Goal: Information Seeking & Learning: Learn about a topic

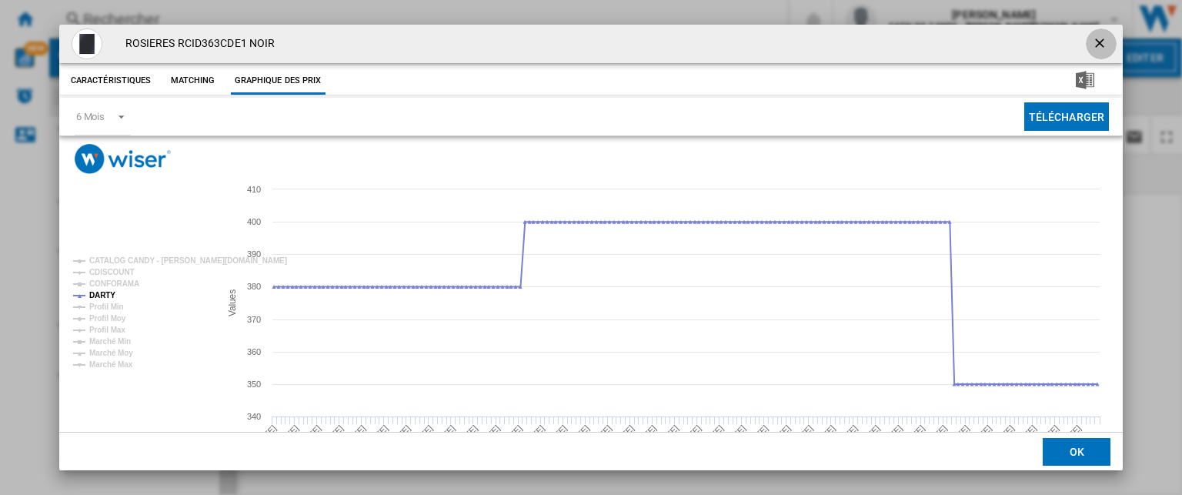
click at [1096, 38] on ng-md-icon "getI18NText('BUTTONS.CLOSE_DIALOG')" at bounding box center [1101, 44] width 18 height 18
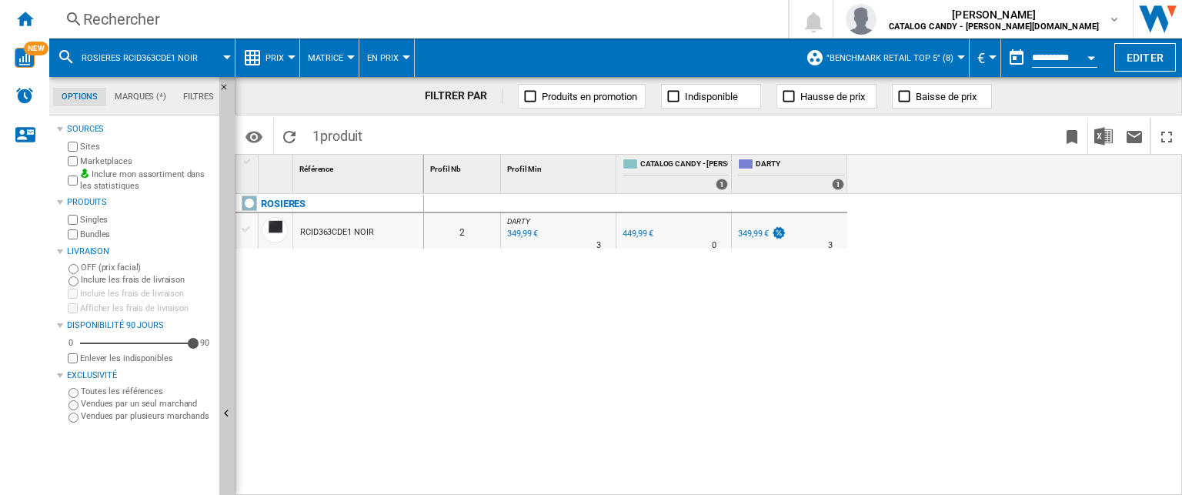
click at [123, 24] on div "Rechercher" at bounding box center [415, 19] width 665 height 22
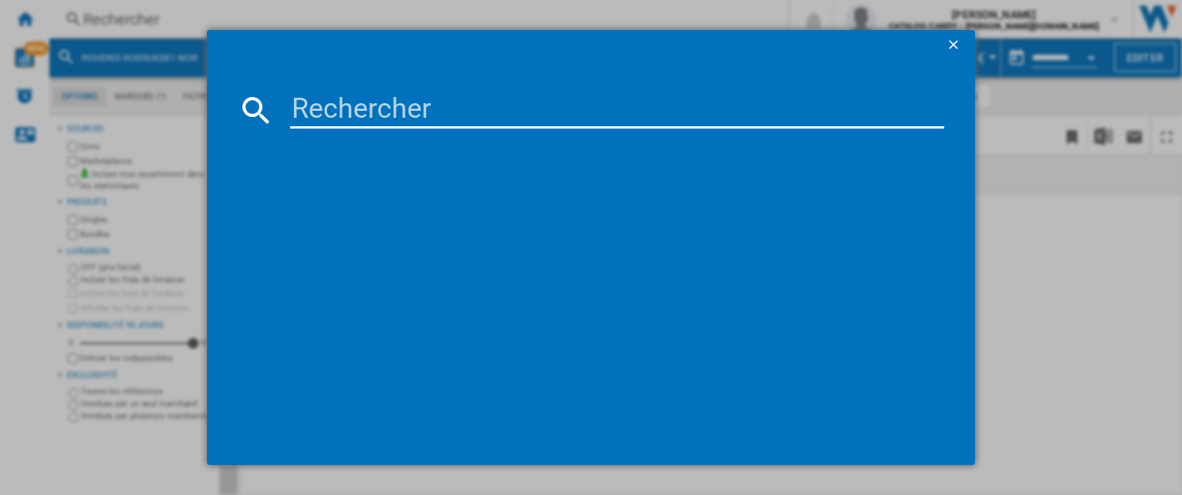
click at [356, 111] on input at bounding box center [617, 110] width 654 height 37
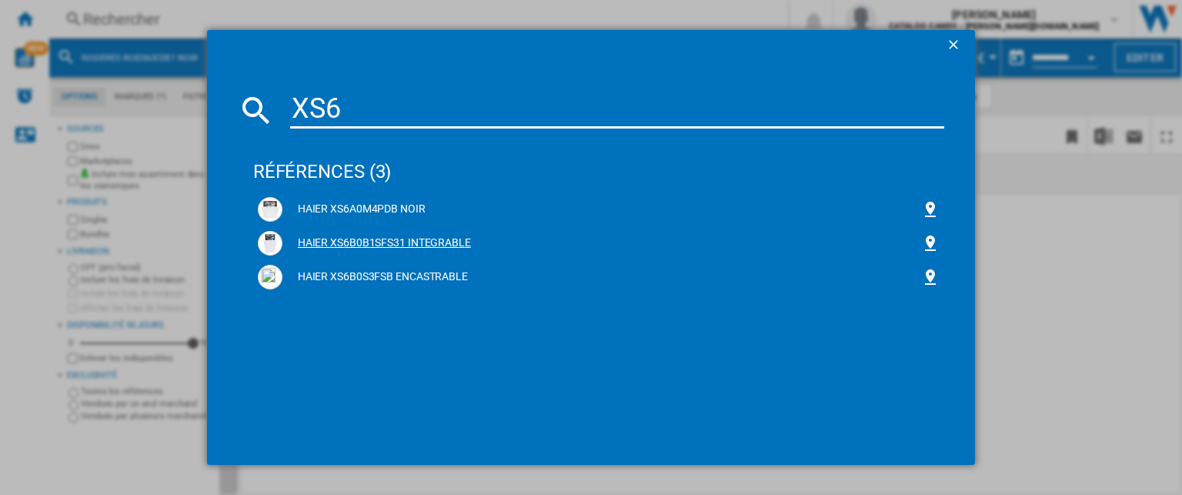
type input "XS6"
click at [369, 240] on div "HAIER XS6B0B1SFS31 INTEGRABLE" at bounding box center [602, 243] width 639 height 15
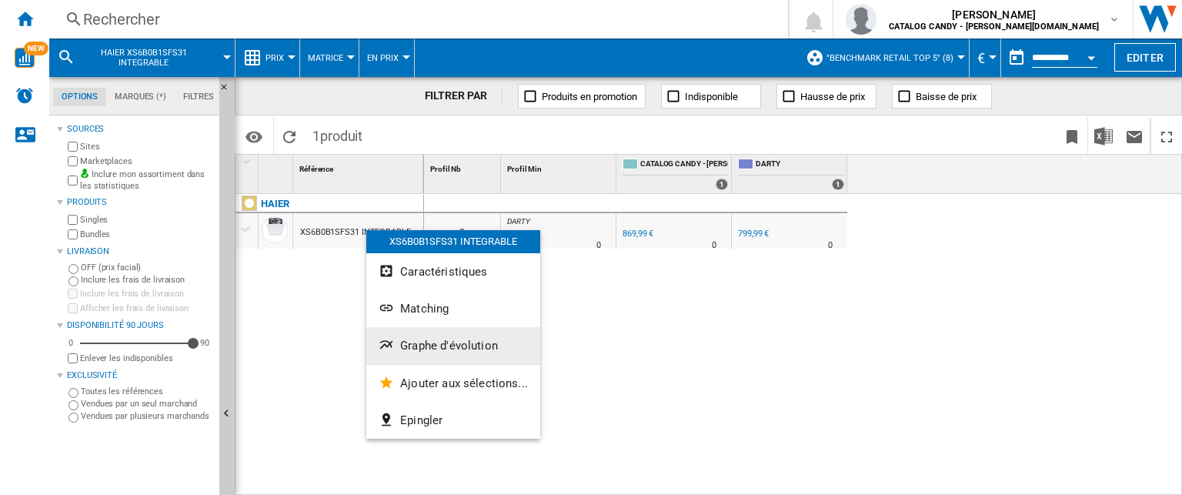
click at [419, 344] on span "Graphe d'évolution" at bounding box center [449, 346] width 98 height 14
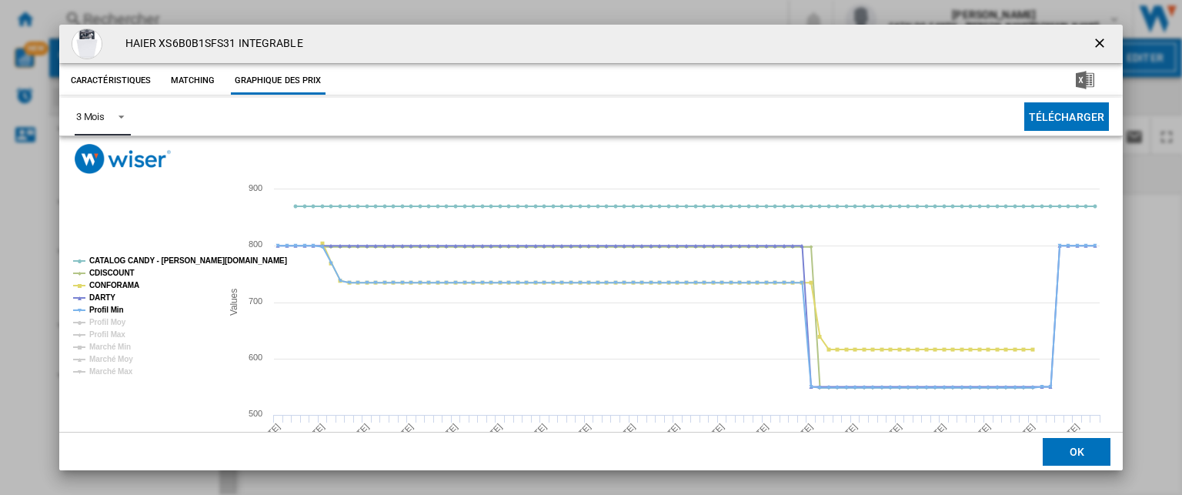
click at [109, 115] on span "Product popup" at bounding box center [117, 116] width 18 height 14
click at [129, 159] on md-option "6 Mois" at bounding box center [115, 153] width 105 height 37
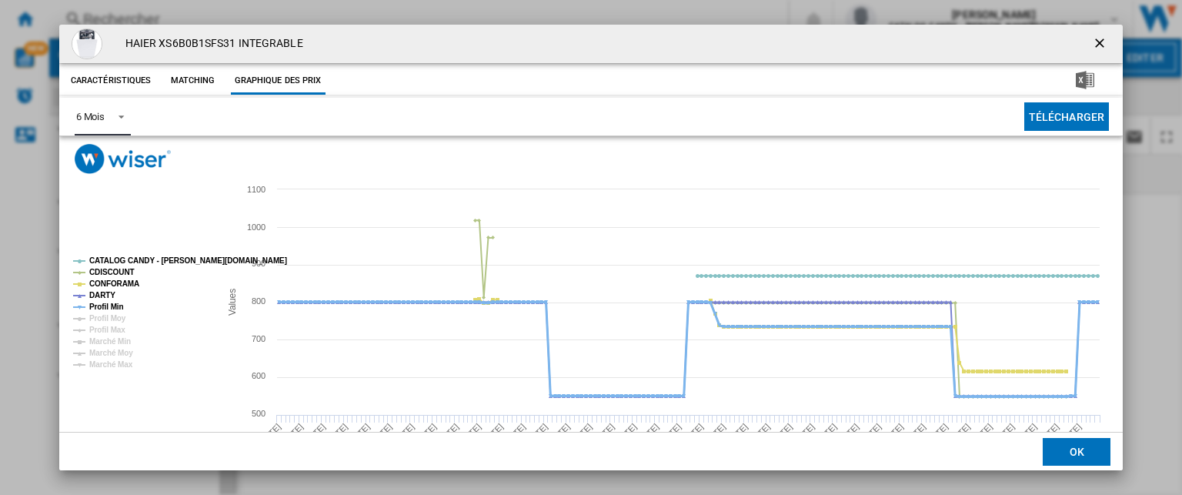
click at [99, 309] on tspan "Profil Min" at bounding box center [106, 307] width 35 height 8
click at [99, 281] on tspan "CONFORAMA" at bounding box center [114, 283] width 50 height 8
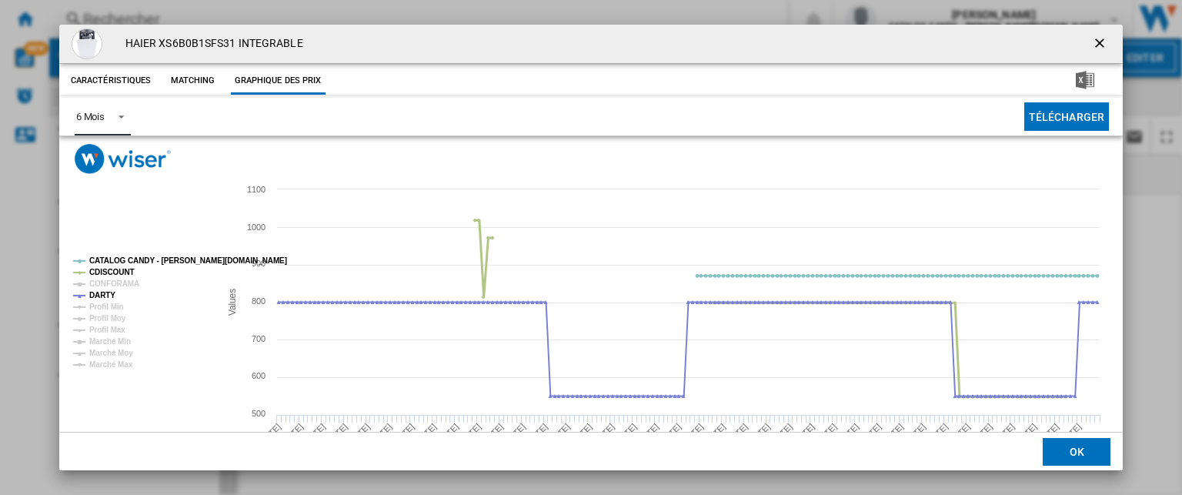
click at [98, 271] on tspan "CDISCOUNT" at bounding box center [111, 272] width 45 height 8
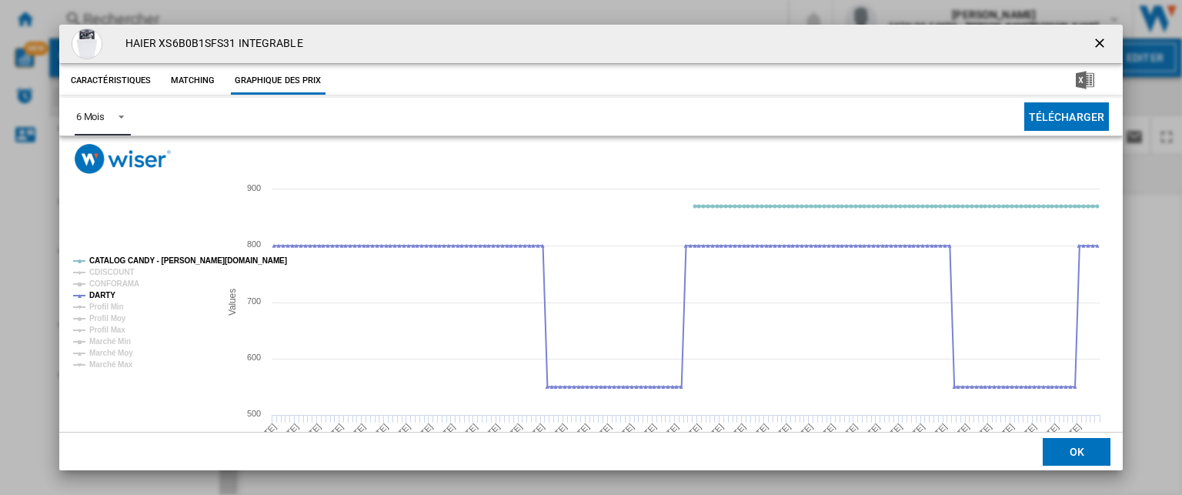
click at [106, 259] on tspan "CATALOG CANDY - [PERSON_NAME][DOMAIN_NAME]" at bounding box center [188, 260] width 198 height 8
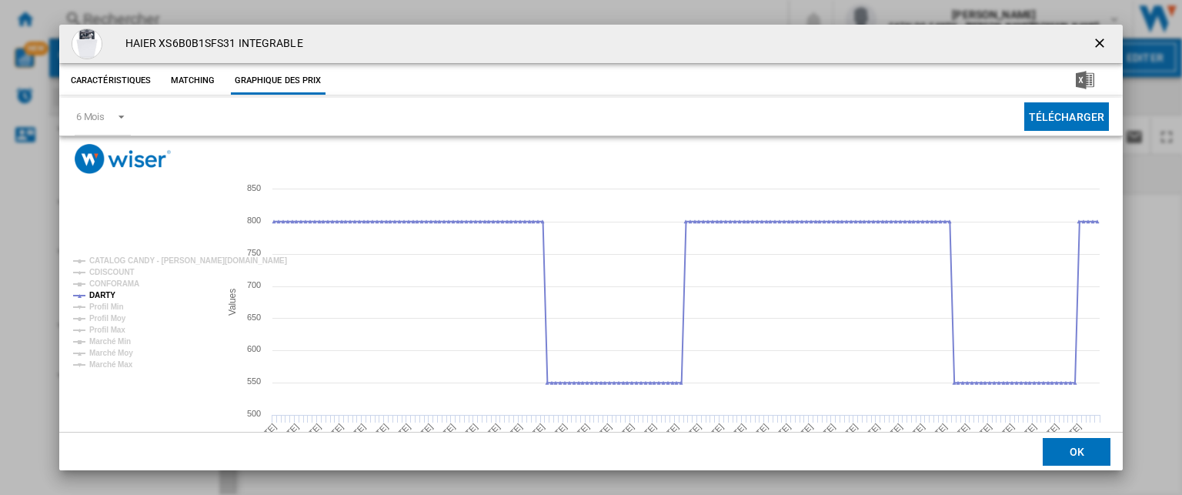
click at [1093, 37] on ng-md-icon "getI18NText('BUTTONS.CLOSE_DIALOG')" at bounding box center [1101, 44] width 18 height 18
